Goal: Task Accomplishment & Management: Complete application form

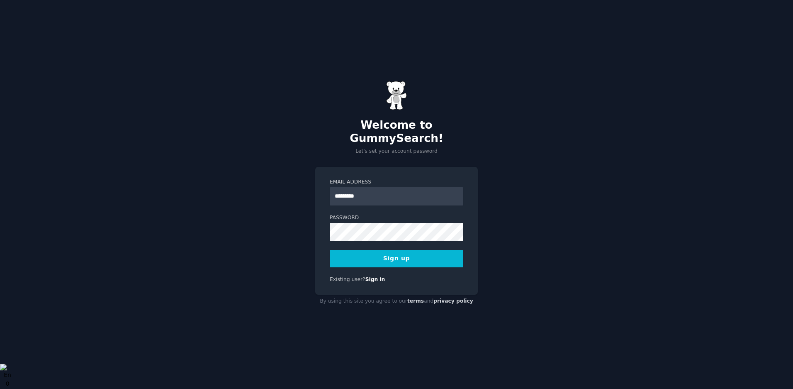
drag, startPoint x: 349, startPoint y: 191, endPoint x: 322, endPoint y: 191, distance: 27.0
click at [322, 191] on div "Email Address ********* Password Sign up Existing user? Sign in" at bounding box center [396, 231] width 163 height 128
drag, startPoint x: 376, startPoint y: 192, endPoint x: 322, endPoint y: 192, distance: 53.9
click at [322, 192] on div "Email Address ******** Password Sign up Existing user? Sign in" at bounding box center [396, 231] width 163 height 128
type input "********"
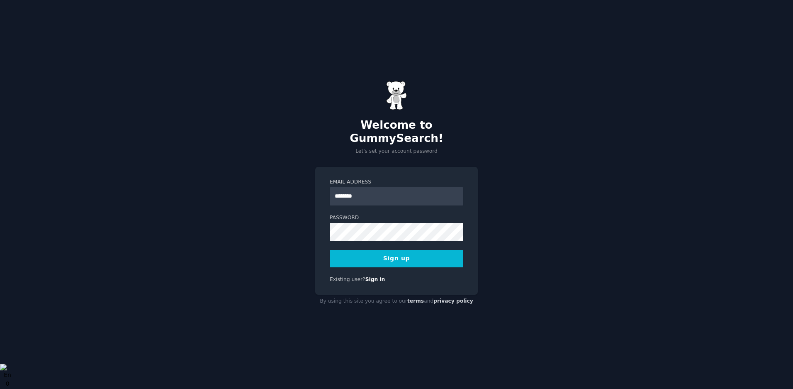
click at [344, 215] on div "Password" at bounding box center [397, 227] width 134 height 27
click at [376, 189] on input "********" at bounding box center [397, 196] width 134 height 18
drag, startPoint x: 376, startPoint y: 189, endPoint x: 325, endPoint y: 188, distance: 50.6
click at [325, 189] on div "Email Address ******** Password 8 or more characters Alphanumeric characters No…" at bounding box center [396, 231] width 163 height 128
click at [356, 188] on input "Email Address" at bounding box center [397, 196] width 134 height 18
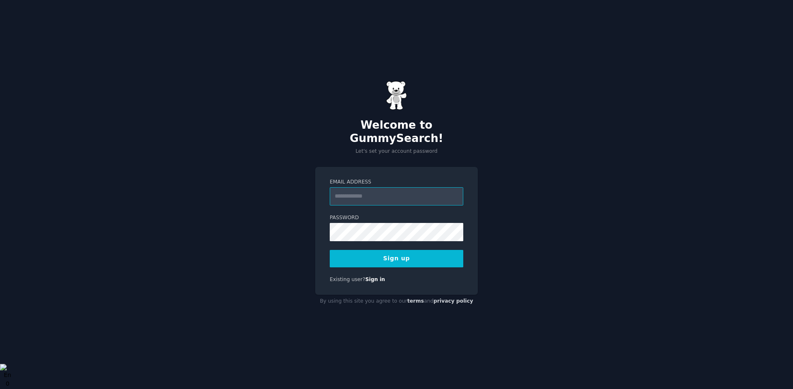
type input "**********"
click at [369, 251] on button "Sign up" at bounding box center [397, 258] width 134 height 17
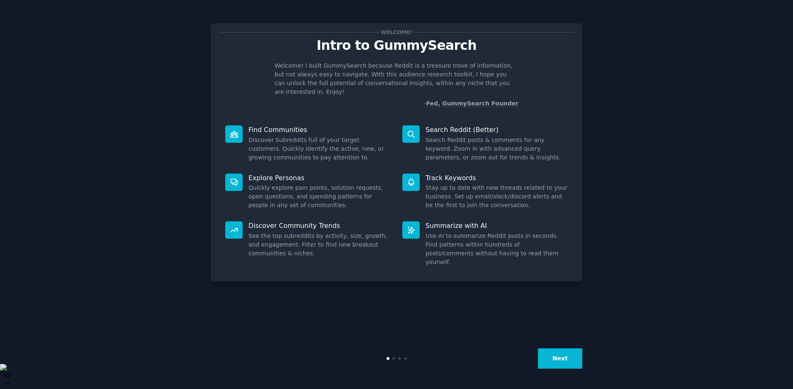
click at [553, 366] on button "Next" at bounding box center [560, 358] width 44 height 20
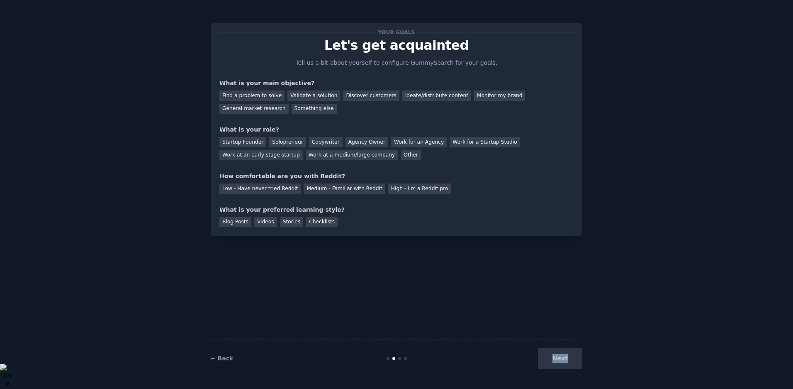
click at [553, 366] on div "Next" at bounding box center [520, 358] width 124 height 20
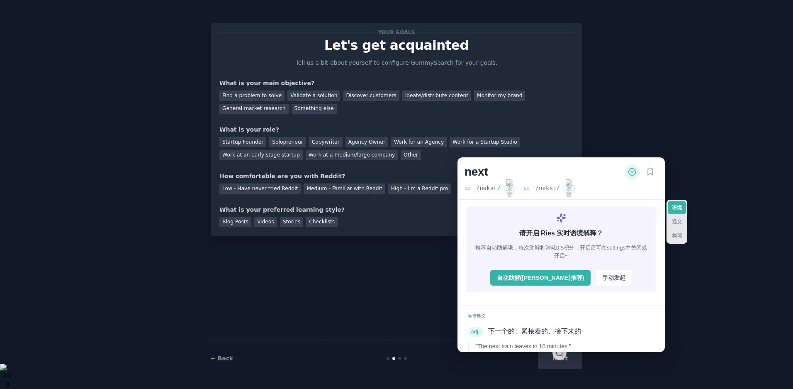
click at [363, 285] on div "Your goals Let's get acquainted Tell us a bit about yourself to configure Gummy…" at bounding box center [397, 194] width 372 height 365
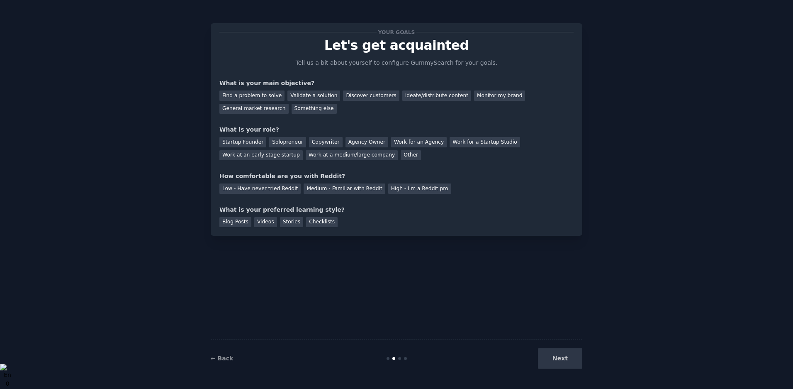
click at [544, 361] on div "Next" at bounding box center [520, 358] width 124 height 20
click at [552, 360] on div "Next" at bounding box center [520, 358] width 124 height 20
click at [550, 354] on div "Next" at bounding box center [520, 358] width 124 height 20
click at [414, 347] on div "← Back Next" at bounding box center [397, 358] width 372 height 38
click at [563, 364] on div "Next" at bounding box center [520, 358] width 124 height 20
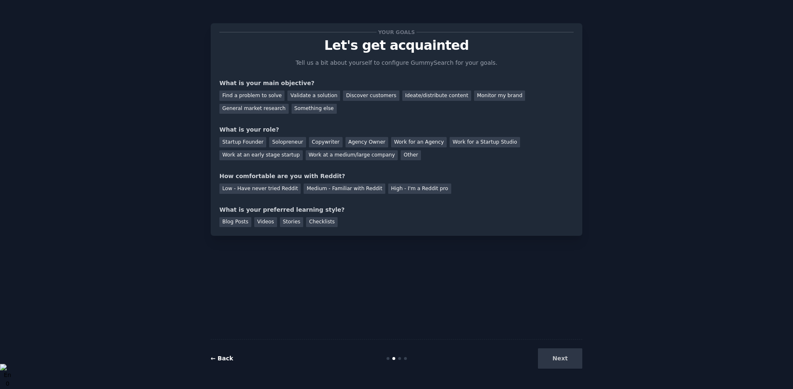
click at [225, 360] on link "← Back" at bounding box center [222, 358] width 22 height 7
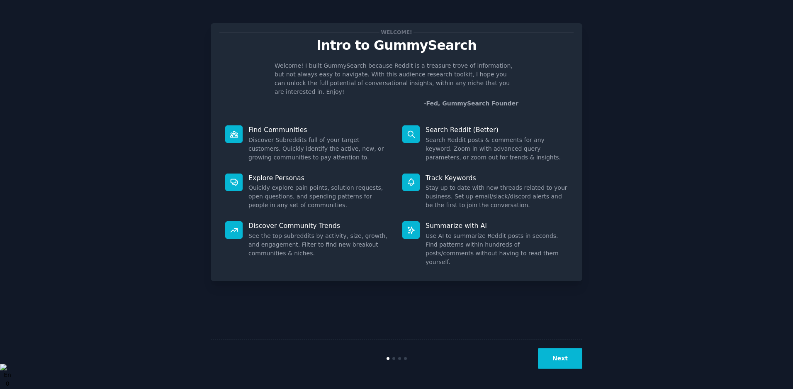
click at [562, 362] on button "Next" at bounding box center [560, 358] width 44 height 20
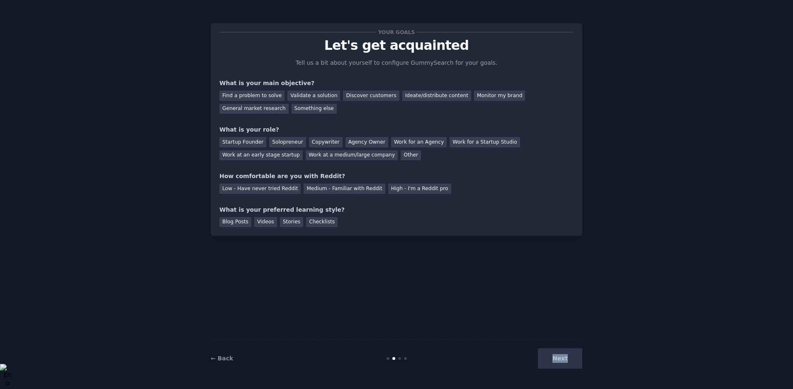
click at [562, 362] on div "Next" at bounding box center [520, 358] width 124 height 20
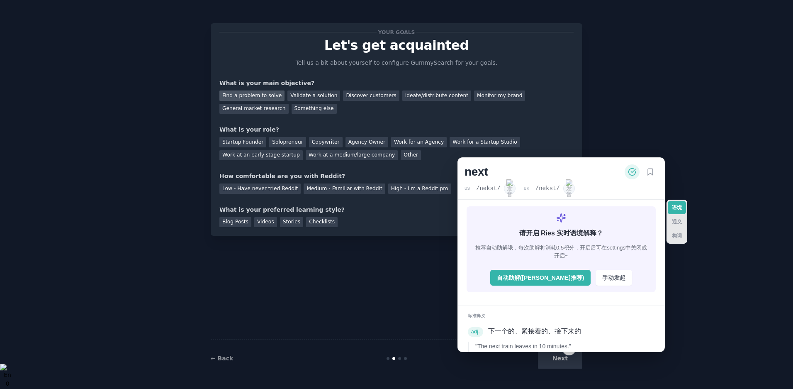
click at [248, 93] on div "Find a problem to solve" at bounding box center [251, 95] width 65 height 10
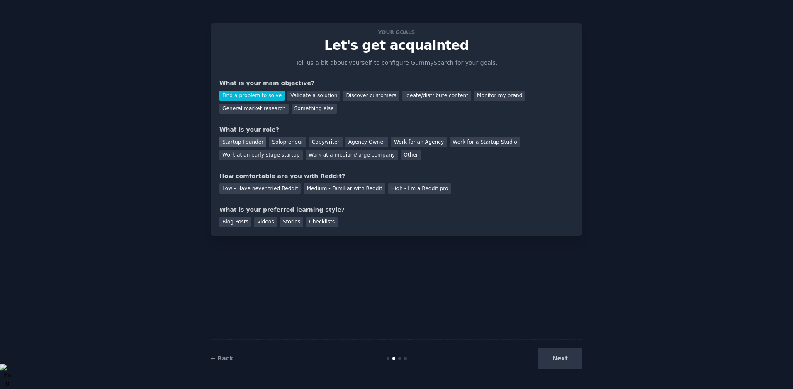
click at [249, 137] on div "Startup Founder" at bounding box center [242, 142] width 47 height 10
click at [243, 171] on div "Your goals Let's get acquainted Tell us a bit about yourself to configure Gummy…" at bounding box center [396, 129] width 354 height 195
click at [243, 191] on div "Low - Have never tried Reddit" at bounding box center [259, 188] width 81 height 10
click at [236, 223] on div "Blog Posts" at bounding box center [235, 222] width 32 height 10
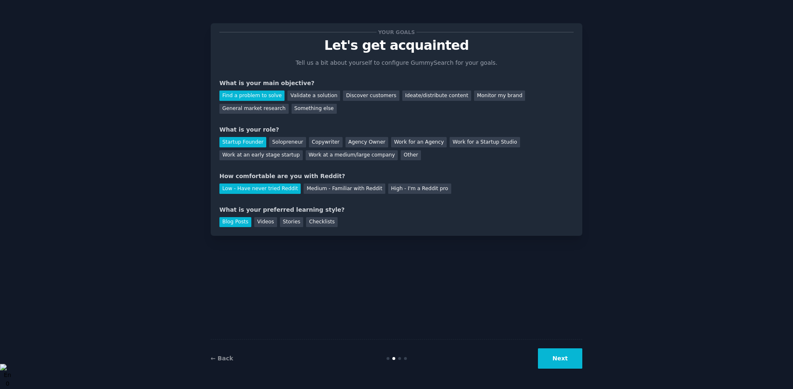
click at [571, 356] on button "Next" at bounding box center [560, 358] width 44 height 20
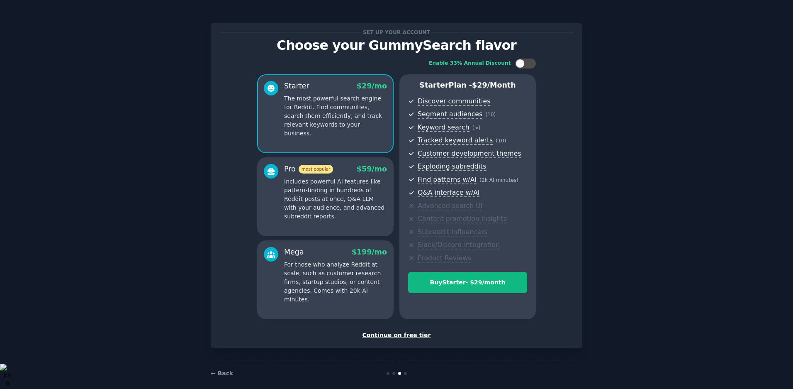
click at [400, 336] on div "Continue on free tier" at bounding box center [396, 335] width 354 height 9
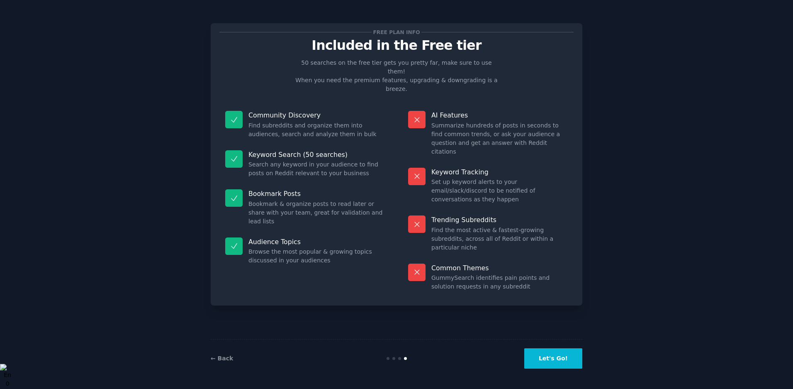
click at [551, 359] on button "Let's Go!" at bounding box center [553, 358] width 58 height 20
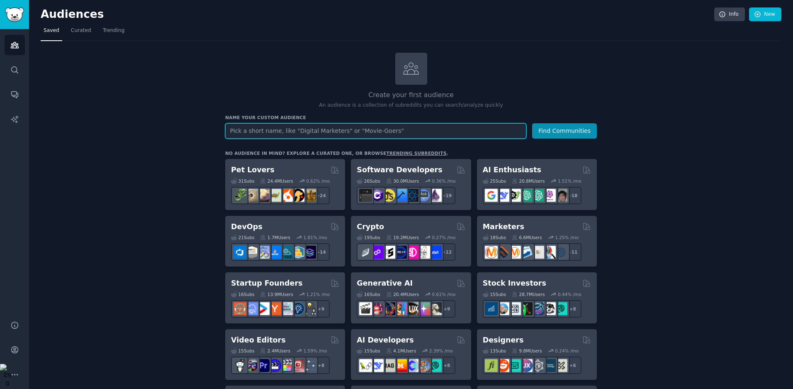
click at [494, 131] on input "text" at bounding box center [375, 130] width 301 height 15
type input "test"
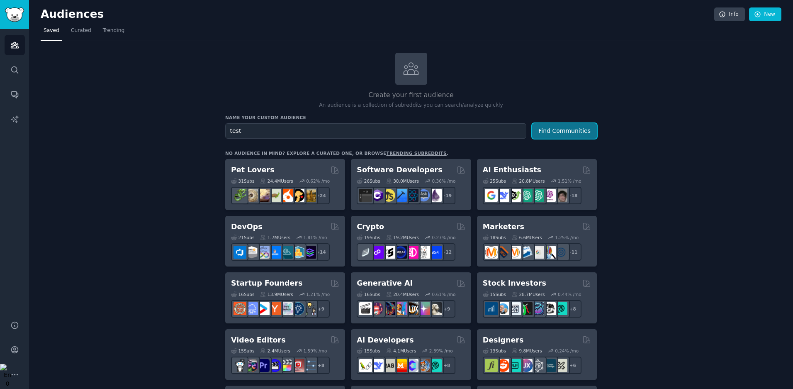
click at [582, 129] on button "Find Communities" at bounding box center [564, 130] width 65 height 15
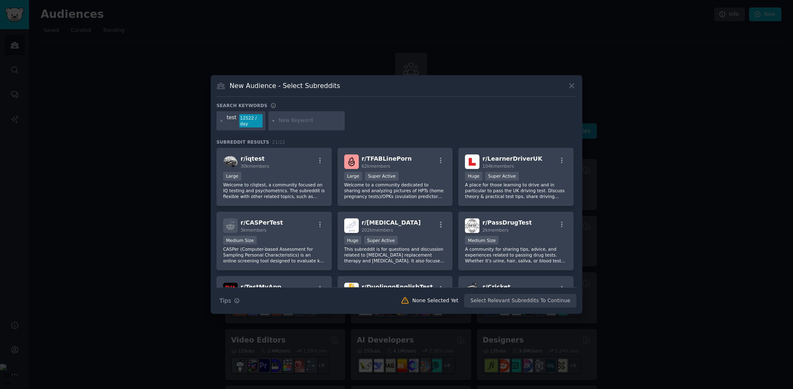
click at [570, 82] on icon at bounding box center [571, 85] width 9 height 9
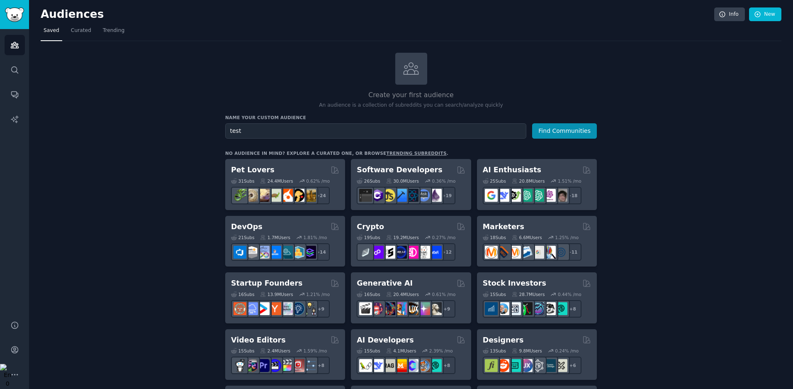
click at [157, 37] on nav "Saved Curated Trending" at bounding box center [411, 32] width 741 height 17
click at [18, 14] on img "Sidebar" at bounding box center [14, 14] width 19 height 15
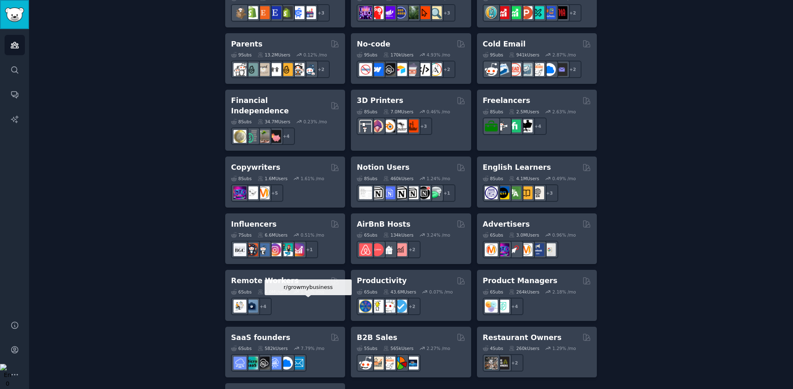
scroll to position [568, 0]
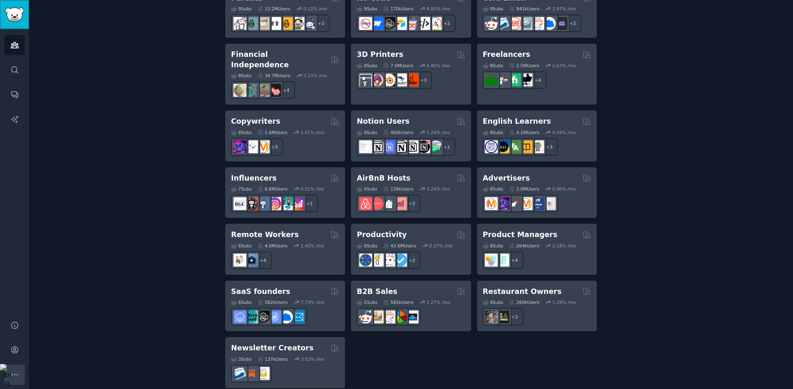
click at [17, 374] on icon "Sidebar" at bounding box center [15, 374] width 6 height 1
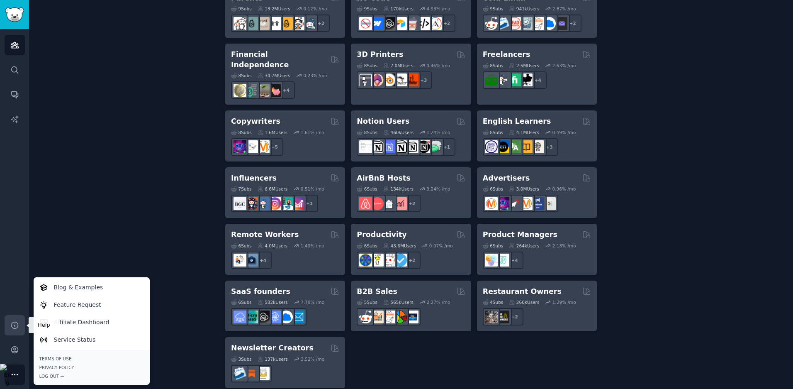
click at [16, 318] on link "Help" at bounding box center [15, 325] width 20 height 20
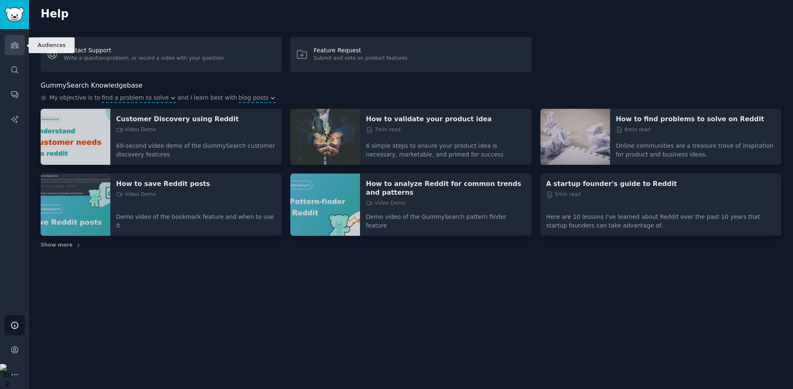
click at [12, 51] on link "Audiences" at bounding box center [15, 45] width 20 height 20
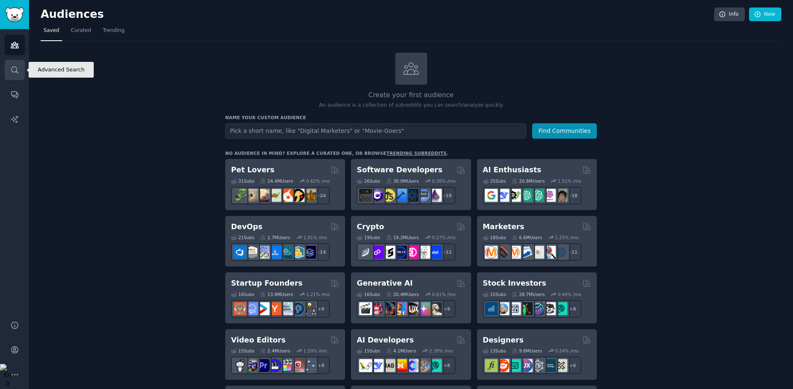
click at [12, 68] on icon "Sidebar" at bounding box center [14, 70] width 9 height 9
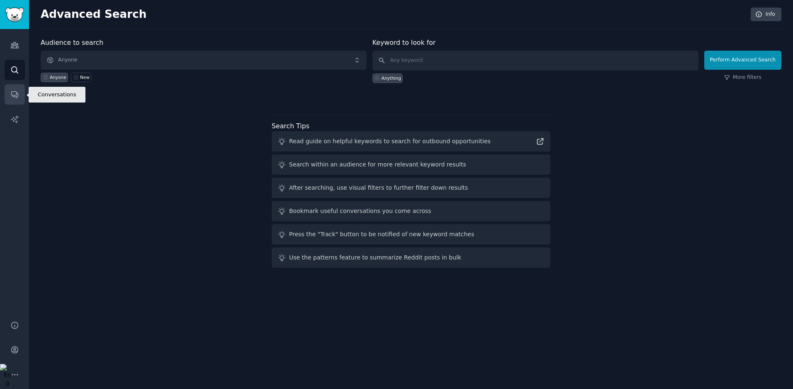
click at [16, 95] on icon "Sidebar" at bounding box center [14, 95] width 7 height 7
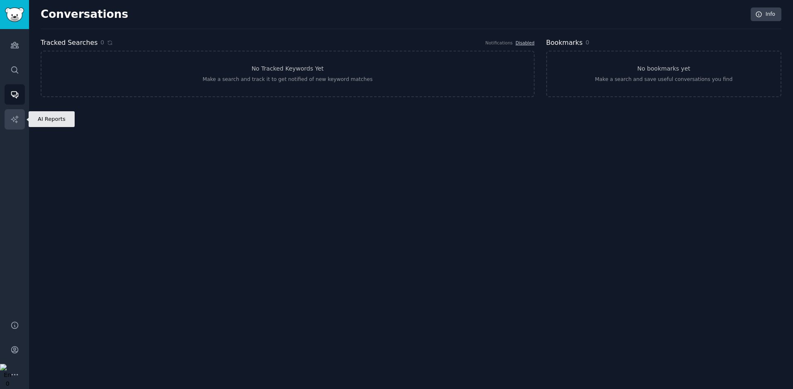
click at [17, 115] on icon "Sidebar" at bounding box center [14, 119] width 9 height 9
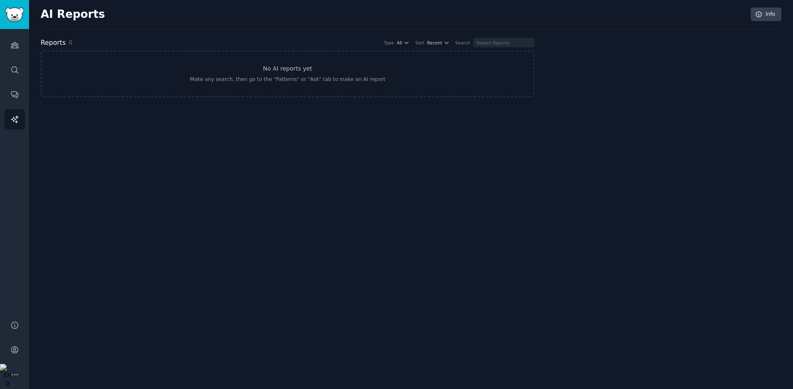
click at [52, 21] on div "AI Reports Info" at bounding box center [411, 18] width 741 height 22
click at [51, 13] on h2 "AI Reports" at bounding box center [73, 14] width 64 height 13
click at [18, 327] on icon "Sidebar" at bounding box center [14, 325] width 9 height 9
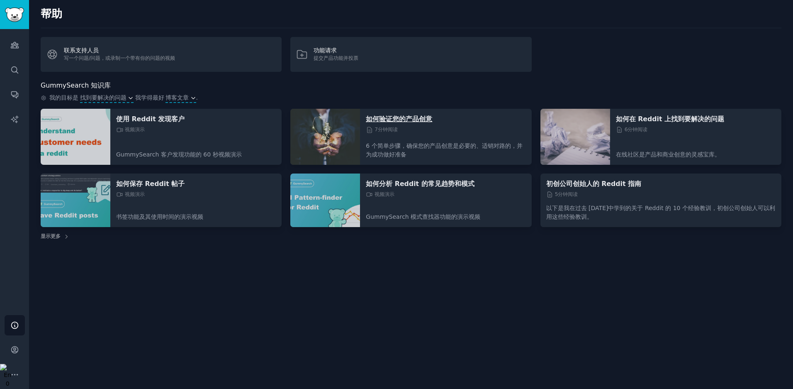
click at [419, 123] on p "如何验证您的产品创意" at bounding box center [446, 118] width 160 height 9
